Goal: Register for event/course

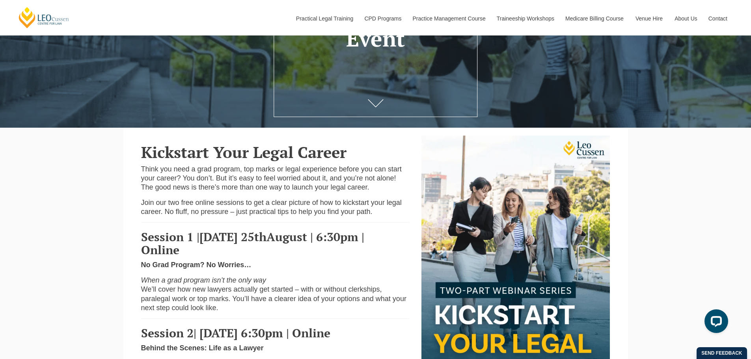
scroll to position [237, 0]
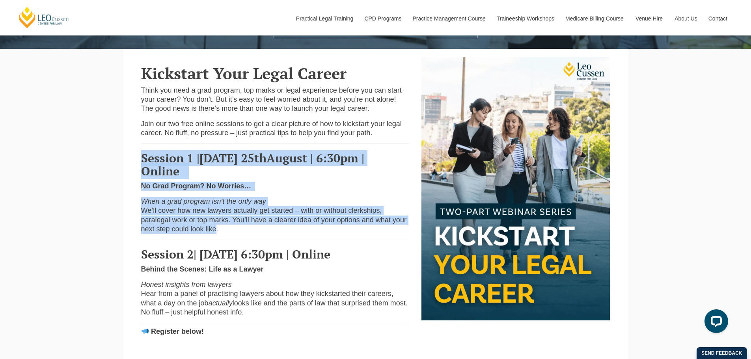
drag, startPoint x: 215, startPoint y: 230, endPoint x: 141, endPoint y: 159, distance: 103.2
click at [141, 159] on div "Kickstart Your Legal Career Think you need a grad program, top marks or legal e…" at bounding box center [275, 200] width 281 height 286
copy div "Session 1 | Monday 25 th August | 6:30pm | Online No Grad Program? No Worries… …"
click at [340, 201] on p "When a grad program isn’t the only way We’ll cover how new lawyers actually get…" at bounding box center [275, 215] width 269 height 37
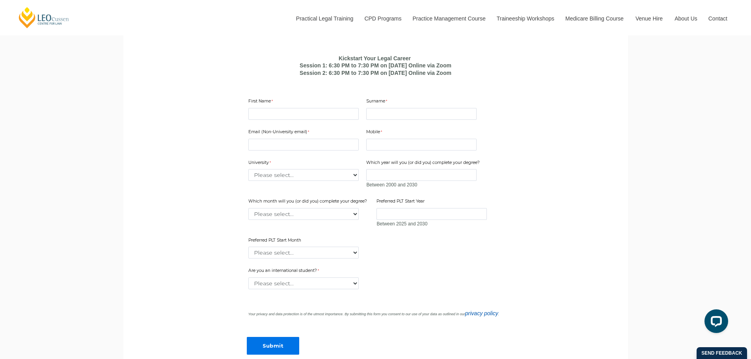
scroll to position [513, 0]
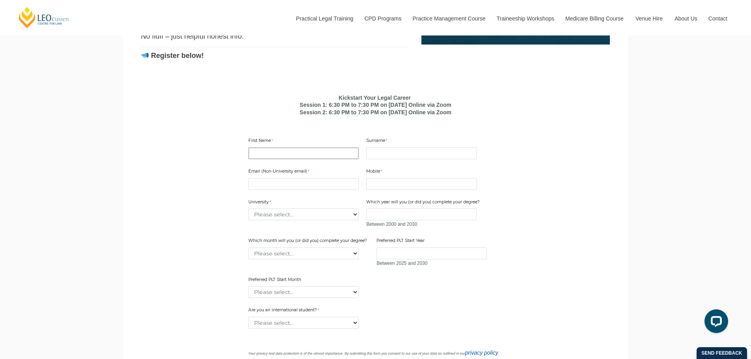
click at [293, 159] on input "First Name" at bounding box center [303, 153] width 110 height 12
type input "Diya"
type input "M"
type input "[EMAIL_ADDRESS][DOMAIN_NAME]"
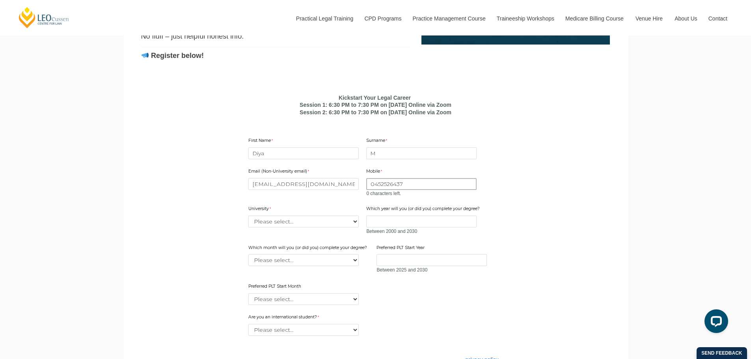
type input "0452526437"
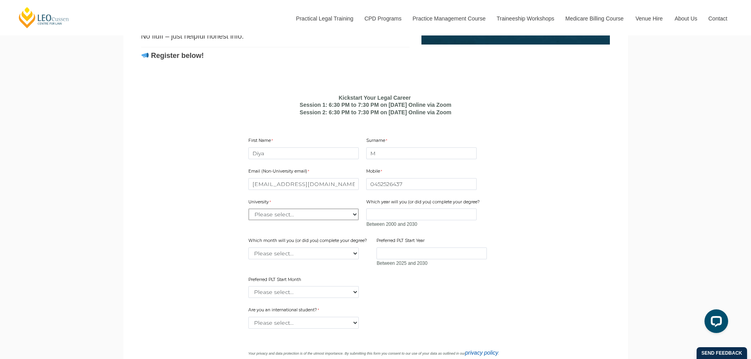
click at [288, 220] on select "Please select... Australian Catholic University Australian National University …" at bounding box center [303, 215] width 110 height 12
select select "tfa_2218"
click at [248, 220] on select "Please select... Australian Catholic University Australian National University …" at bounding box center [303, 215] width 110 height 12
click at [387, 220] on input "Which year will you (or did you) complete your degree?" at bounding box center [421, 215] width 110 height 12
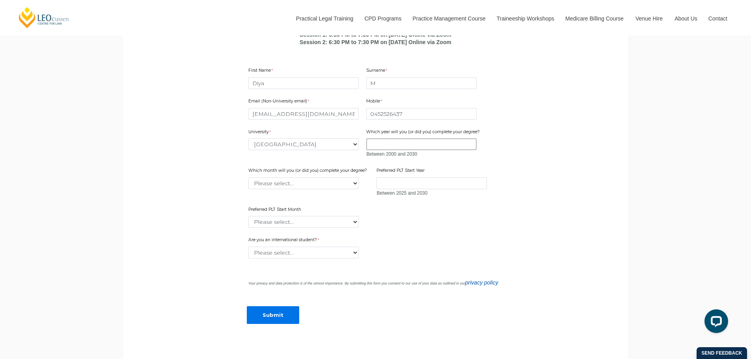
scroll to position [591, 0]
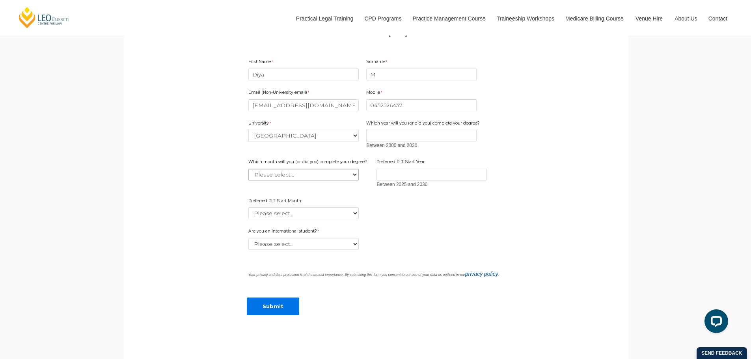
click at [311, 181] on select "Please select... January February March April May June July August September Oc…" at bounding box center [303, 175] width 110 height 12
click at [300, 219] on select "Please select... January February March April May June July August September Oc…" at bounding box center [303, 213] width 110 height 12
click at [408, 181] on input "Preferred PLT Start Year" at bounding box center [432, 175] width 110 height 12
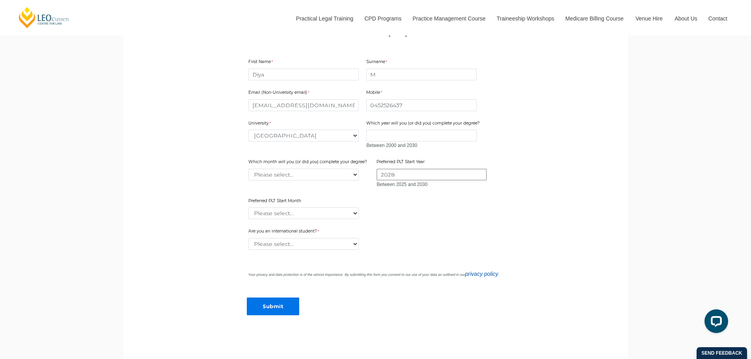
type input "2028"
click at [414, 221] on div "Email (Non-University email) dmui1106@gmail.com Mobile 0452526437 0 characters …" at bounding box center [375, 151] width 261 height 139
click at [275, 219] on select "Please select... January February March April May June July August September Oc…" at bounding box center [303, 213] width 110 height 12
click at [276, 219] on select "Please select... January February March April May June July August September Oc…" at bounding box center [303, 213] width 110 height 12
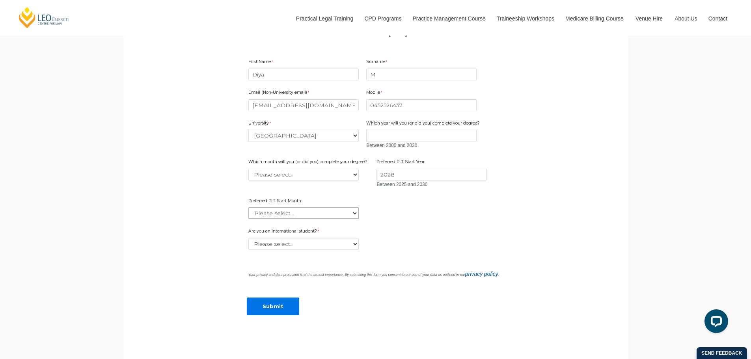
select select "tfa_2340"
click at [248, 219] on select "Please select... January February March April May June July August September Oc…" at bounding box center [303, 213] width 110 height 12
click at [292, 250] on select "Please select... Yes No" at bounding box center [303, 244] width 110 height 12
select select "tfa_60"
click at [248, 250] on select "Please select... Yes No" at bounding box center [303, 244] width 110 height 12
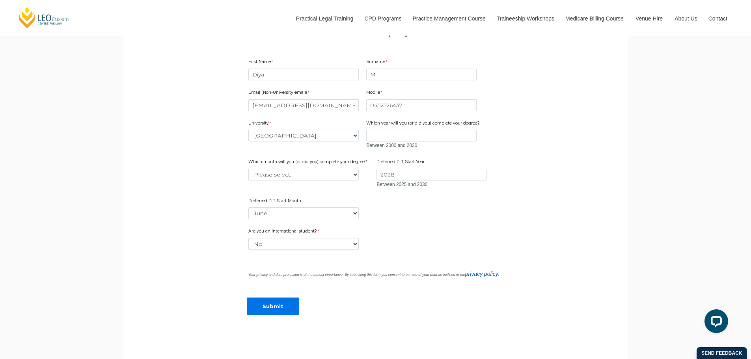
click at [417, 263] on div "How did you hear about this event? Please select... Email Facebook Instagram Li…" at bounding box center [375, 258] width 261 height 12
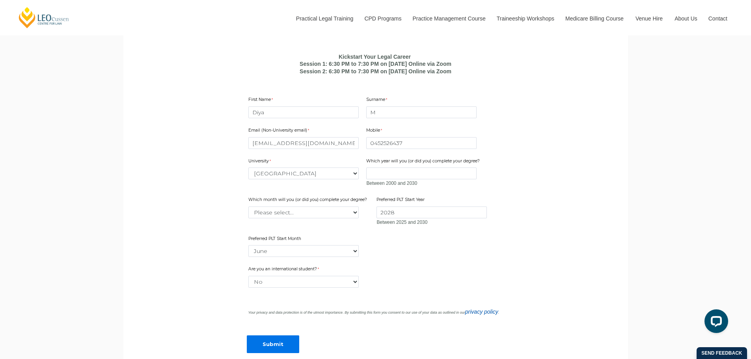
scroll to position [552, 0]
click at [289, 120] on input "Diya" at bounding box center [303, 114] width 110 height 12
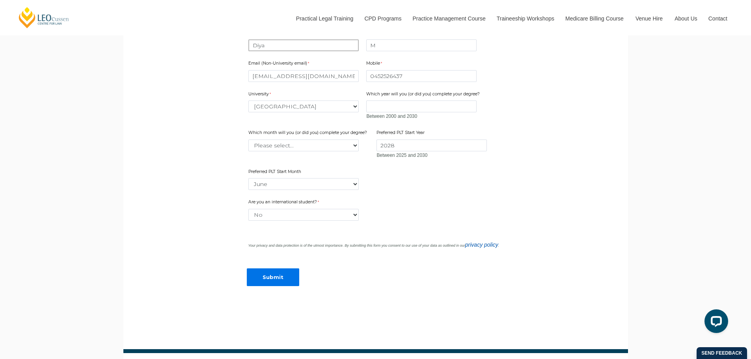
scroll to position [631, 0]
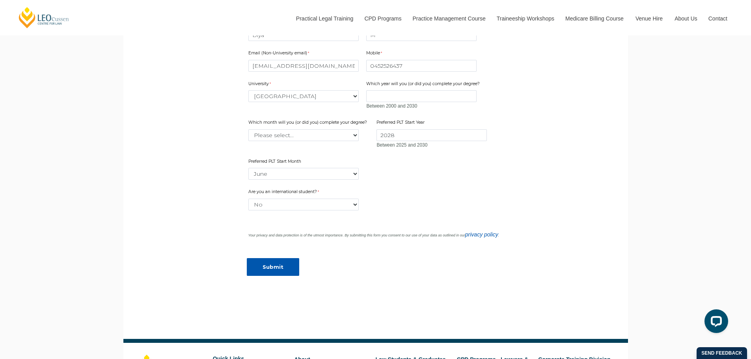
click at [272, 276] on input "Submit" at bounding box center [273, 267] width 52 height 18
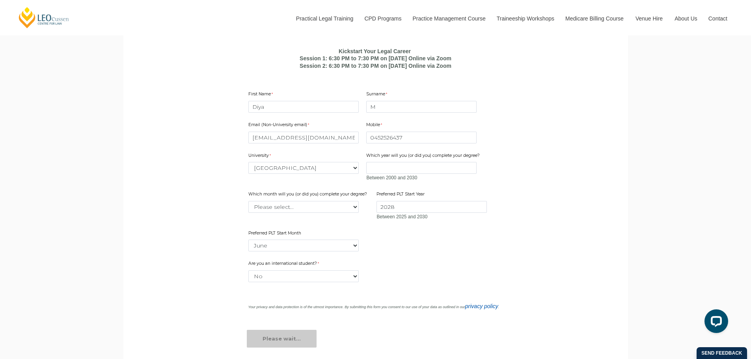
scroll to position [473, 0]
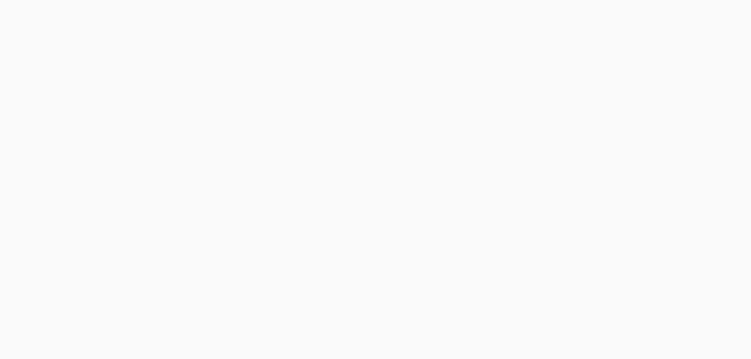
select select "tfa_2218"
select select "tfa_2340"
select select "tfa_60"
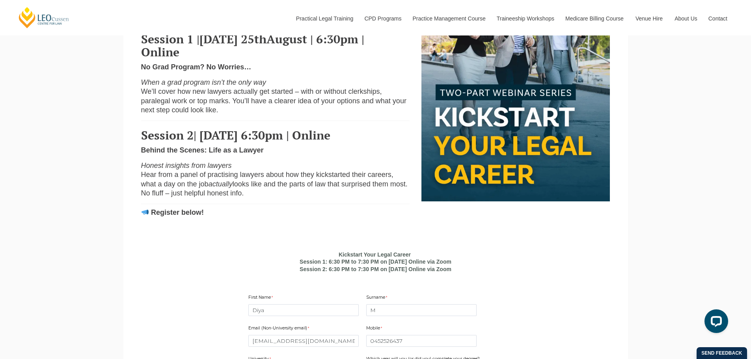
scroll to position [355, 0]
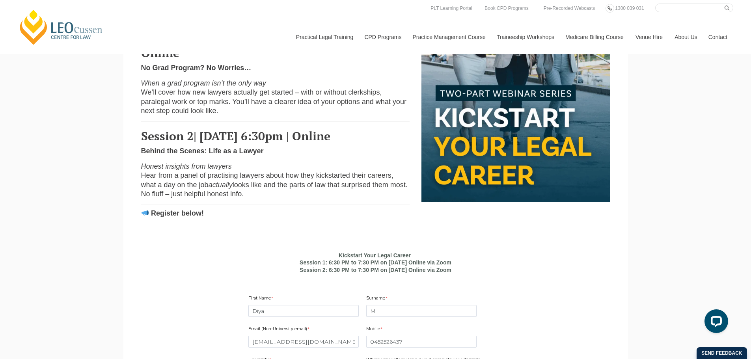
click at [255, 105] on span "We’ll cover how new lawyers actually get started – with or without clerkships, …" at bounding box center [273, 101] width 265 height 26
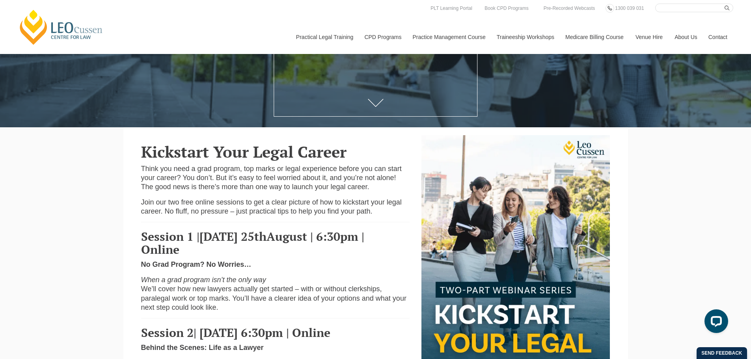
scroll to position [158, 0]
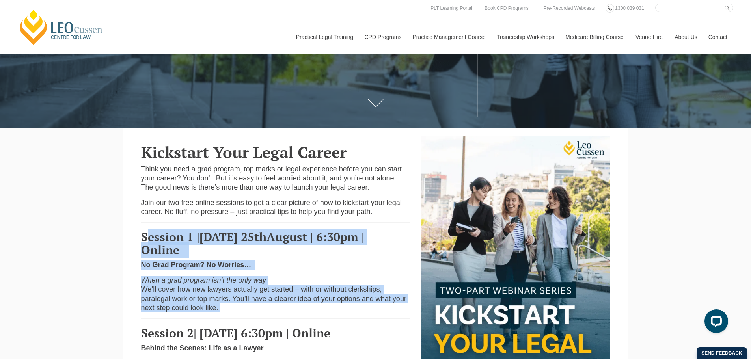
drag, startPoint x: 146, startPoint y: 240, endPoint x: 242, endPoint y: 313, distance: 121.3
click at [242, 313] on div "Kickstart Your Legal Career Think you need a grad program, top marks or legal e…" at bounding box center [275, 279] width 281 height 286
copy div "ession 1 | [DATE] 6:30pm | Online No Grad Program? No Worries… When a grad prog…"
click at [347, 252] on h3 "Session 1 | [DATE] 6:30pm | Online" at bounding box center [275, 244] width 269 height 26
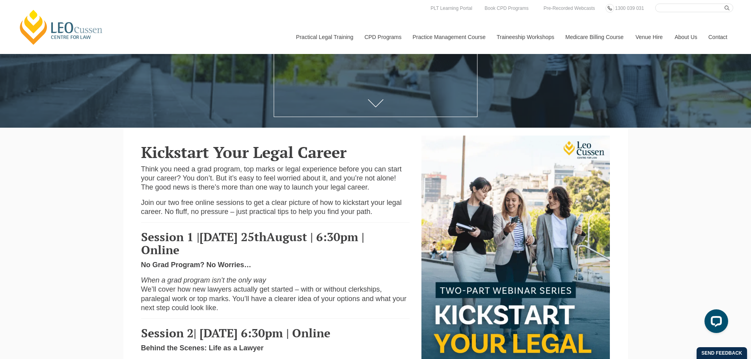
click at [300, 242] on span "August | 6:30pm | Online" at bounding box center [252, 243] width 223 height 29
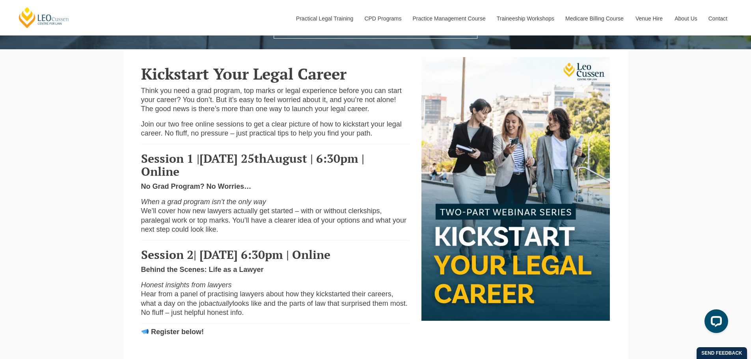
scroll to position [237, 0]
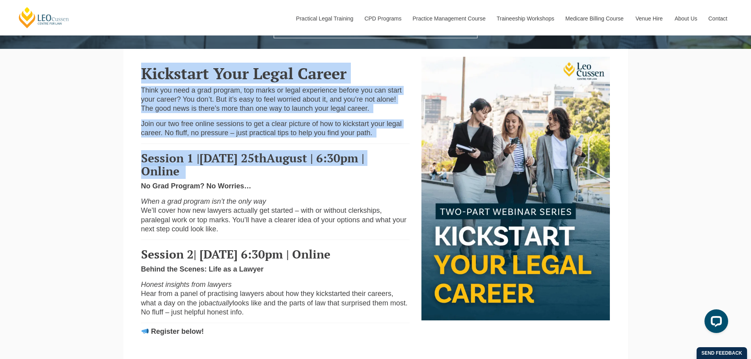
drag, startPoint x: 143, startPoint y: 71, endPoint x: 248, endPoint y: 170, distance: 144.2
click at [248, 170] on div "Kickstart Your Legal Career Think you need a grad program, top marks or legal e…" at bounding box center [275, 200] width 281 height 286
copy div "Kickstart Your Legal Career Think you need a grad program, top marks or legal e…"
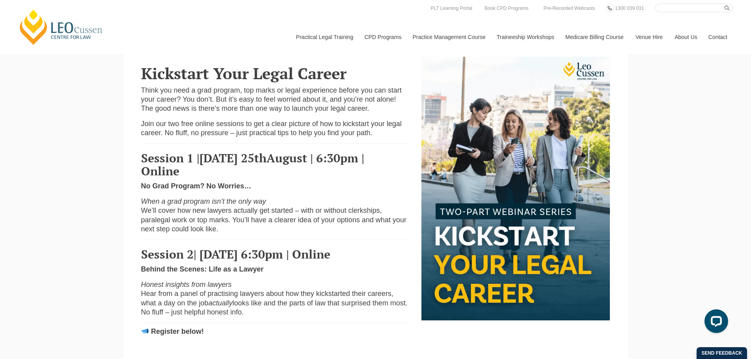
click at [678, 184] on div "[PERSON_NAME] Centre for Law Search here Practical Legal Training Our Practical…" at bounding box center [375, 323] width 751 height 1121
